Goal: Transaction & Acquisition: Purchase product/service

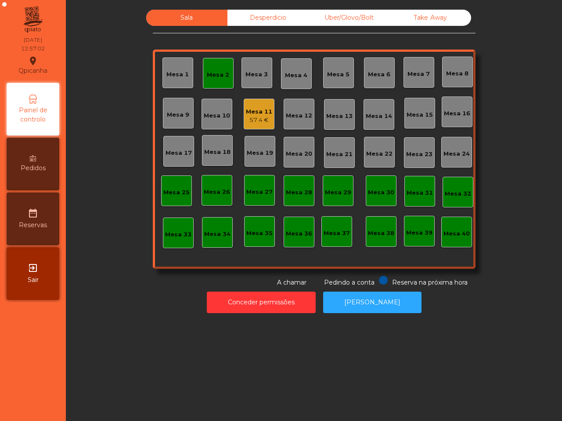
click at [260, 117] on div "57.4 €" at bounding box center [259, 120] width 26 height 9
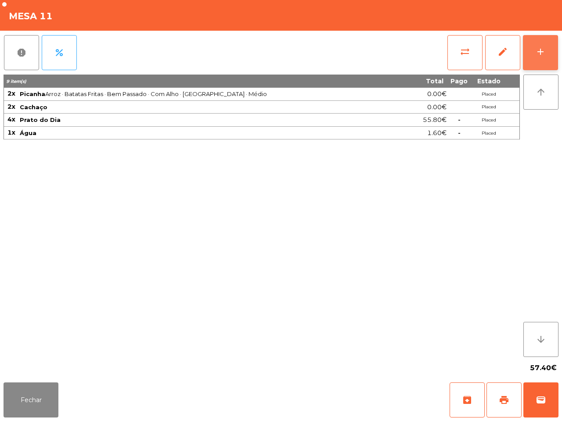
click at [532, 47] on button "add" at bounding box center [540, 52] width 35 height 35
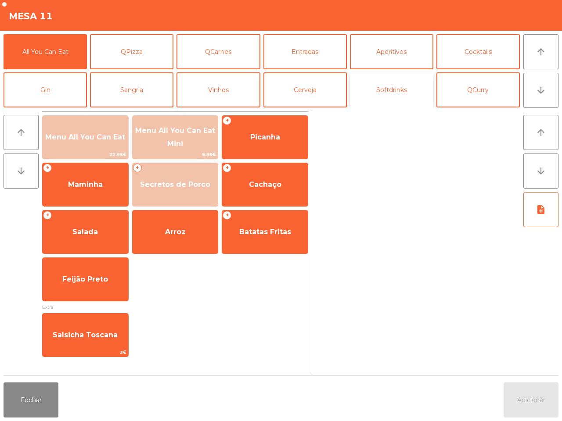
click at [389, 88] on button "Softdrinks" at bounding box center [391, 89] width 83 height 35
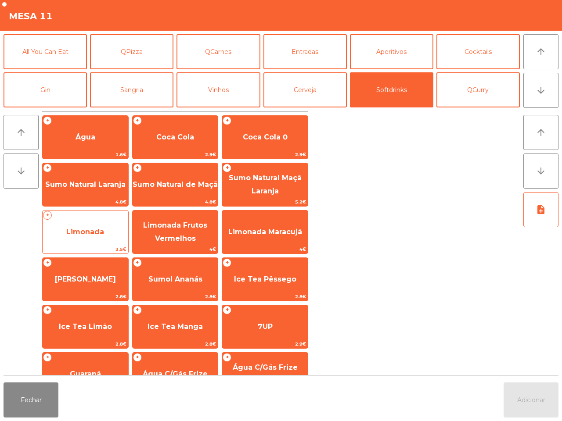
scroll to position [72, 0]
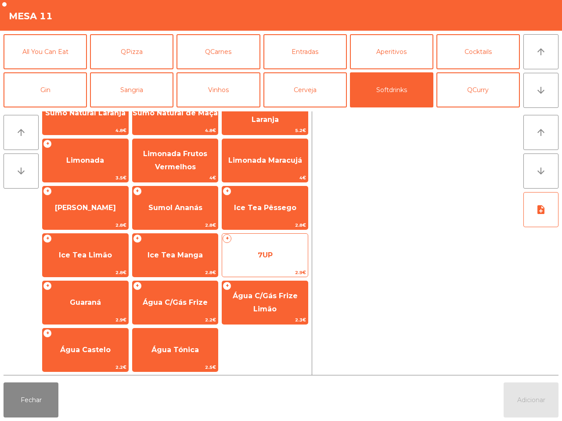
click at [233, 254] on span "7UP" at bounding box center [265, 256] width 86 height 24
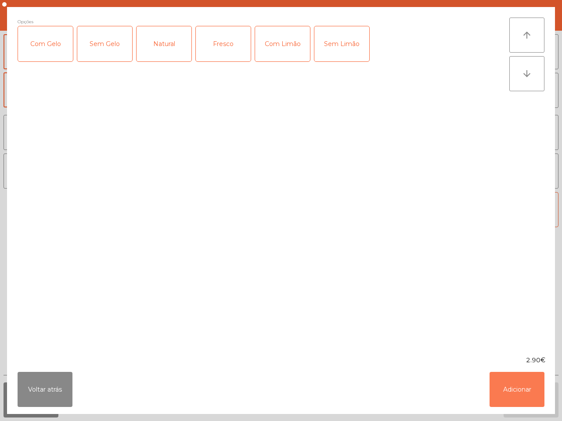
click at [500, 394] on button "Adicionar" at bounding box center [516, 389] width 55 height 35
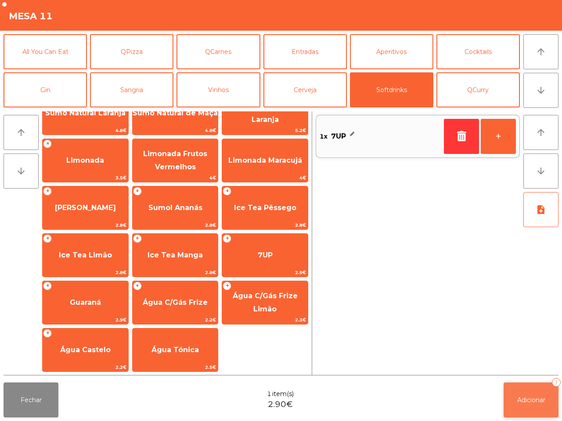
click at [518, 394] on button "Adicionar 1" at bounding box center [530, 400] width 55 height 35
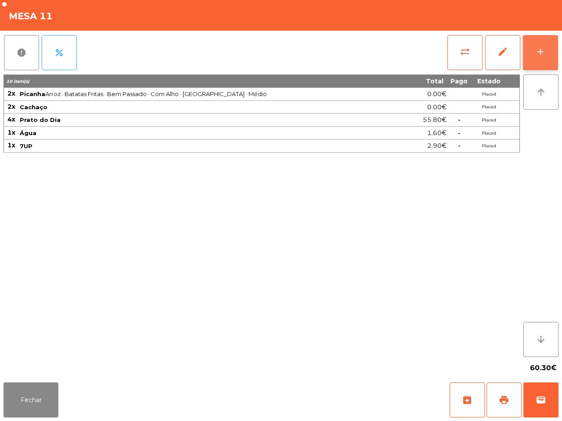
click at [531, 45] on button "add" at bounding box center [540, 52] width 35 height 35
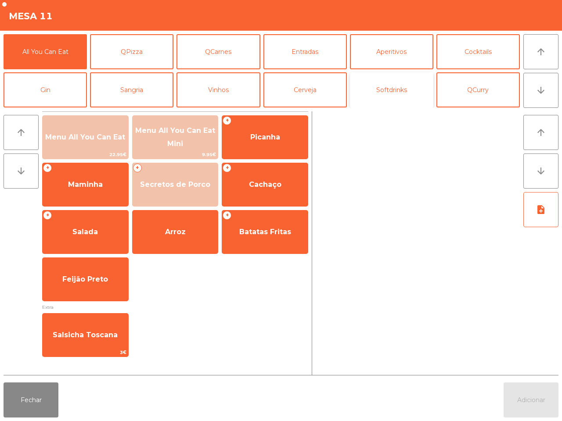
click at [407, 95] on button "Softdrinks" at bounding box center [391, 89] width 83 height 35
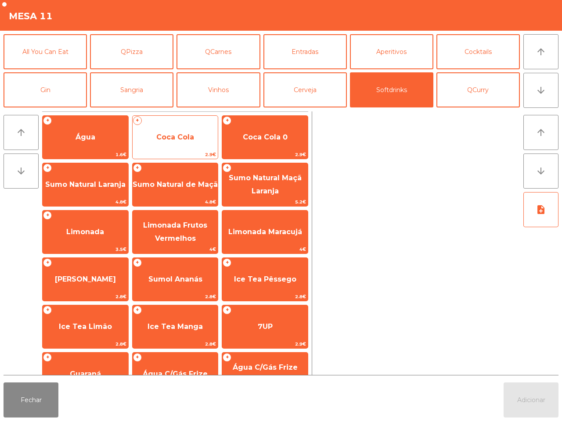
click at [164, 137] on span "Coca Cola" at bounding box center [175, 137] width 38 height 8
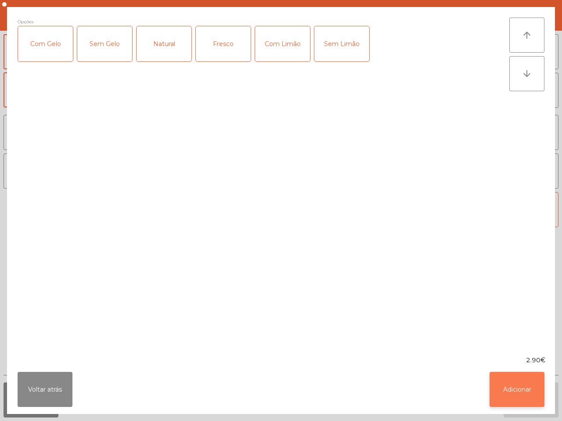
click at [511, 380] on button "Adicionar" at bounding box center [516, 389] width 55 height 35
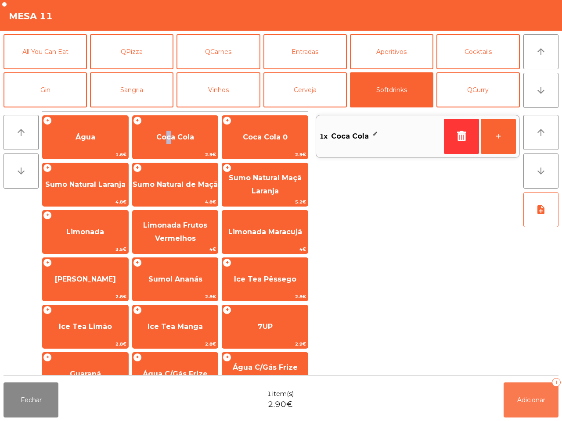
click at [527, 398] on span "Adicionar" at bounding box center [531, 400] width 28 height 8
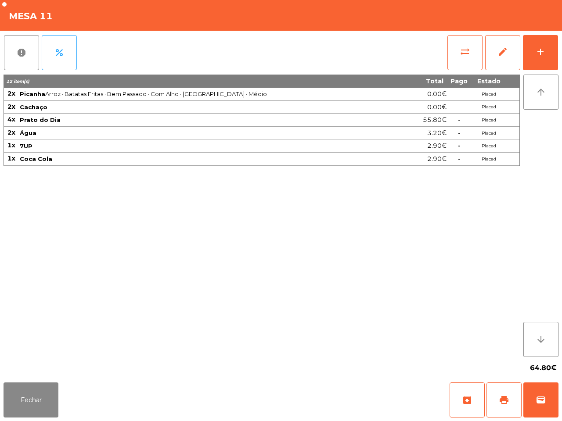
drag, startPoint x: 448, startPoint y: 371, endPoint x: 445, endPoint y: 350, distance: 20.8
click at [448, 363] on div "64.80€" at bounding box center [281, 368] width 555 height 22
click at [503, 397] on span "print" at bounding box center [503, 400] width 11 height 11
click at [545, 393] on button "wallet" at bounding box center [540, 400] width 35 height 35
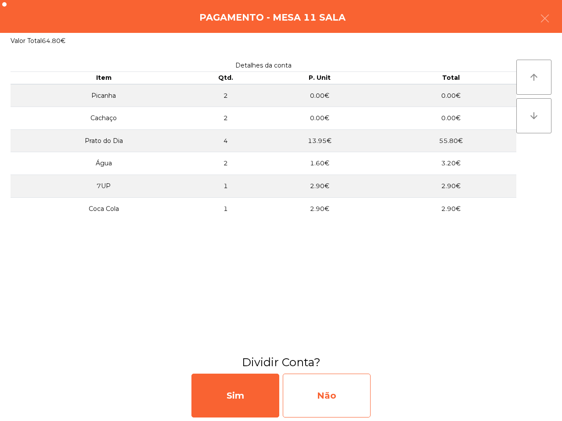
click at [360, 404] on div "Não" at bounding box center [327, 396] width 88 height 44
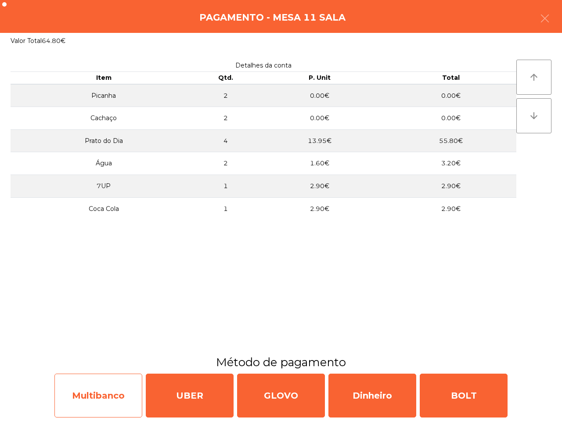
click at [125, 395] on div "Multibanco" at bounding box center [98, 396] width 88 height 44
select select "**"
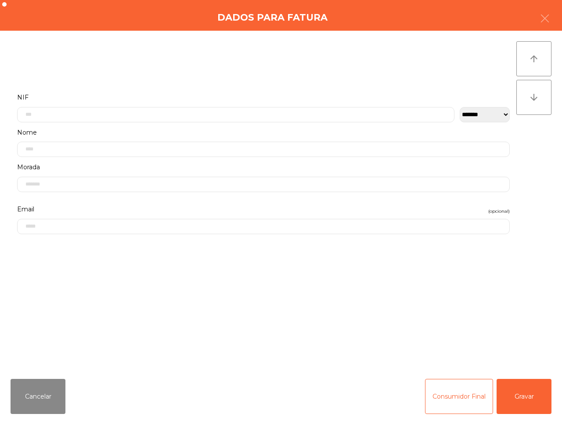
click at [89, 127] on label "Nome" at bounding box center [263, 133] width 492 height 12
drag, startPoint x: 64, startPoint y: 111, endPoint x: 106, endPoint y: 171, distance: 73.8
click at [66, 112] on input "text" at bounding box center [235, 114] width 437 height 15
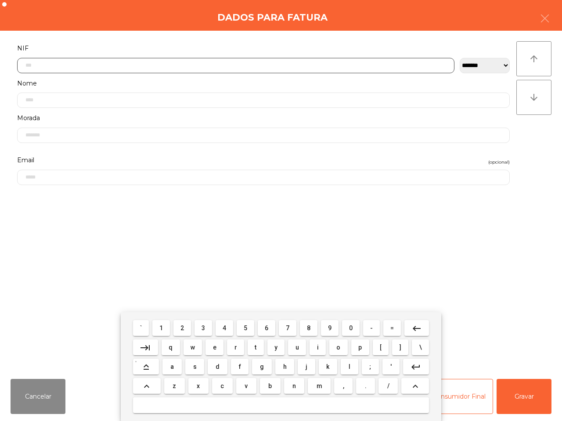
drag, startPoint x: 206, startPoint y: 327, endPoint x: 199, endPoint y: 327, distance: 7.5
click at [208, 327] on button "3" at bounding box center [203, 328] width 18 height 16
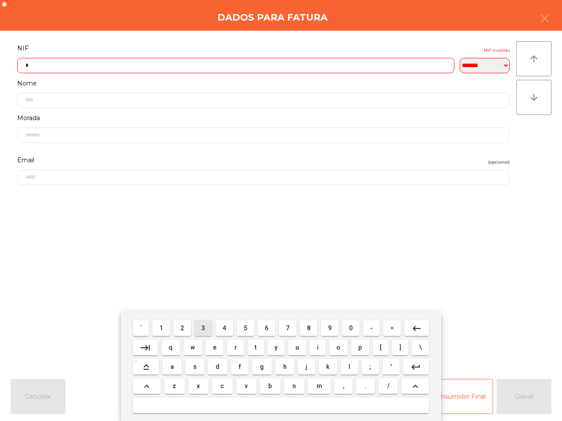
click at [172, 328] on div "` 1 2 3 4 5 6 7 8 9 0 - = keyboard_backspace" at bounding box center [280, 328] width 299 height 19
click at [167, 328] on button "1" at bounding box center [161, 328] width 18 height 16
click at [201, 328] on button "3" at bounding box center [203, 328] width 18 height 16
click at [245, 326] on span "5" at bounding box center [246, 328] width 4 height 7
drag, startPoint x: 348, startPoint y: 328, endPoint x: 308, endPoint y: 328, distance: 39.5
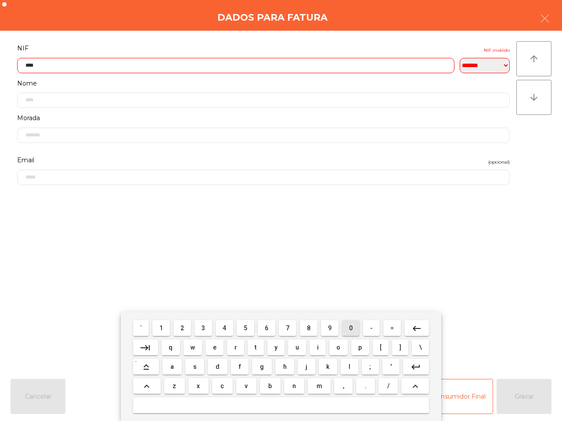
click at [350, 328] on span "0" at bounding box center [351, 328] width 4 height 7
click at [290, 330] on button "7" at bounding box center [288, 328] width 18 height 16
click at [163, 329] on span "1" at bounding box center [161, 328] width 4 height 7
drag, startPoint x: 307, startPoint y: 327, endPoint x: 319, endPoint y: 325, distance: 11.5
click at [307, 327] on span "8" at bounding box center [309, 328] width 4 height 7
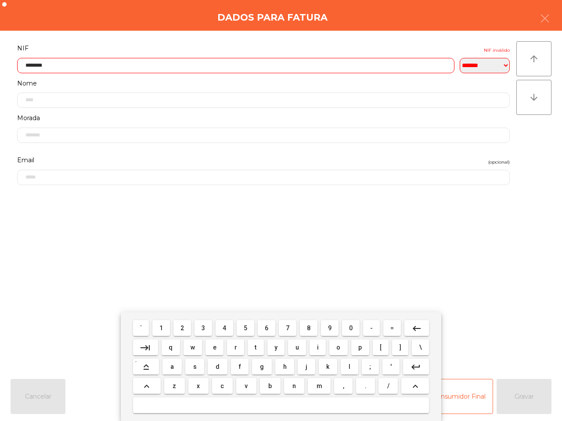
click at [348, 329] on button "0" at bounding box center [351, 328] width 18 height 16
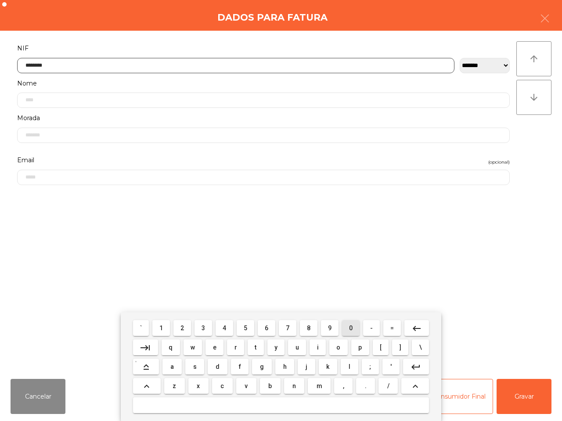
type input "*********"
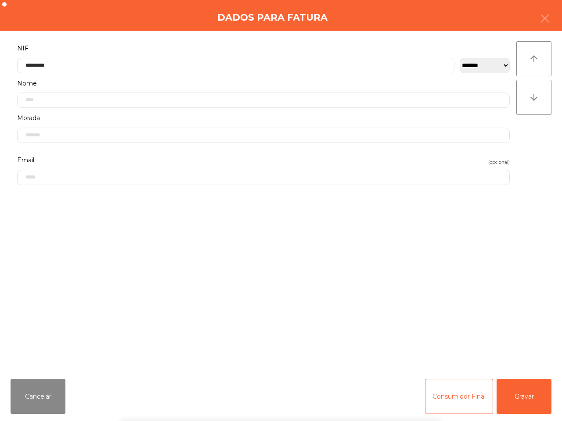
click at [520, 394] on div "` 1 2 3 4 5 6 7 8 9 0 - = keyboard_backspace keyboard_tab q w e r t y u i o p […" at bounding box center [281, 366] width 562 height 109
click at [520, 394] on button "Gravar" at bounding box center [523, 396] width 55 height 35
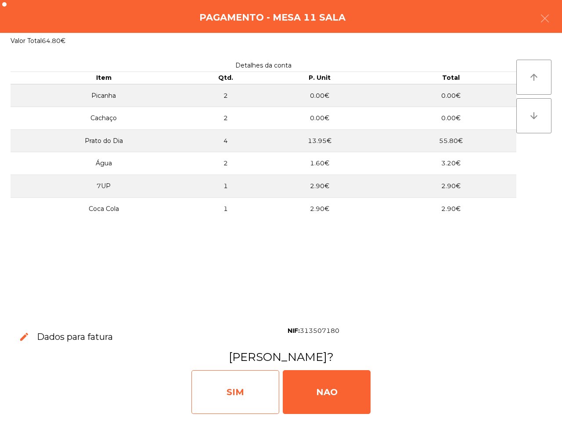
click at [219, 389] on div "SIM" at bounding box center [235, 392] width 88 height 44
